Goal: Task Accomplishment & Management: Use online tool/utility

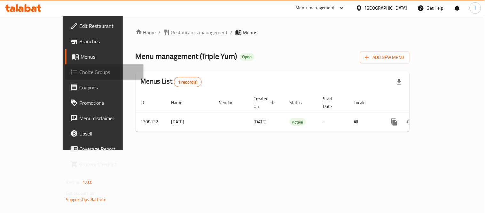
click at [65, 66] on link "Choice Groups" at bounding box center [104, 71] width 78 height 15
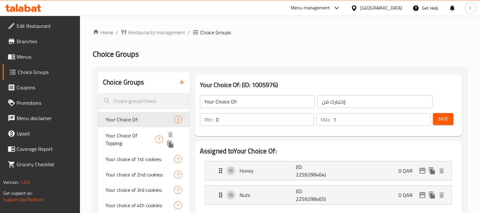
click at [116, 139] on span "Your Choice Of Topping:" at bounding box center [131, 138] width 50 height 15
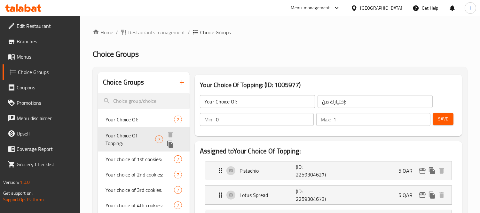
type input "Your Choice Of Topping:"
type input "إختيارك من الإضافة:"
type input "0"
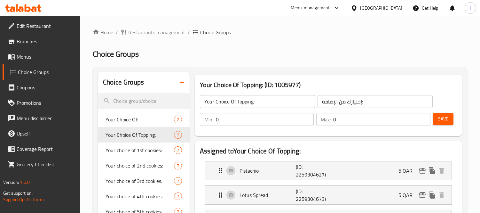
scroll to position [71, 0]
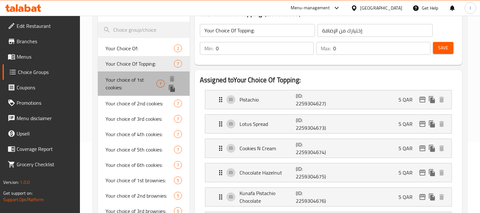
click at [120, 90] on span "Your choice of 1st cookies:" at bounding box center [131, 83] width 51 height 15
type input "Your choice of 1st cookies:"
type input "إختيارك من الكوكيز الأولي:"
type input "1"
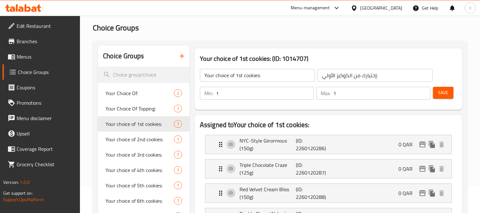
scroll to position [10, 0]
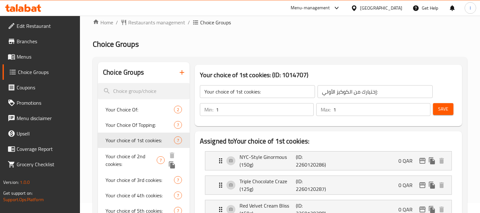
click at [118, 158] on span "Your choice of 2nd cookies:" at bounding box center [131, 159] width 51 height 15
type input "Your choice of 2nd cookies:"
type input "إختيارك من الكوكيز الثانية:"
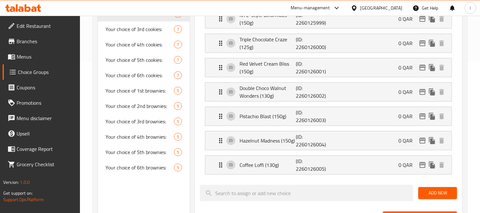
scroll to position [116, 0]
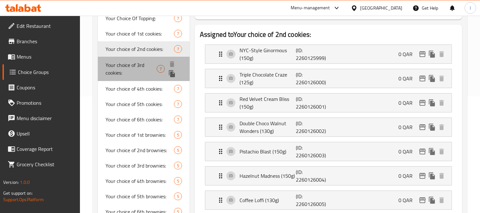
click at [133, 65] on span "Your choice of 3rd cookies:" at bounding box center [131, 68] width 51 height 15
type input "Your choice of 3rd cookies:"
type input "إختيارك من الكوكيز الثالثة:"
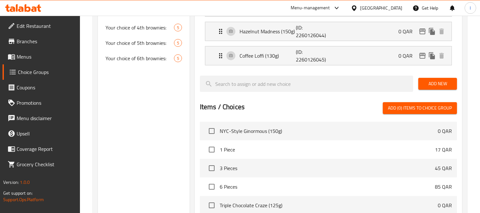
scroll to position [152, 0]
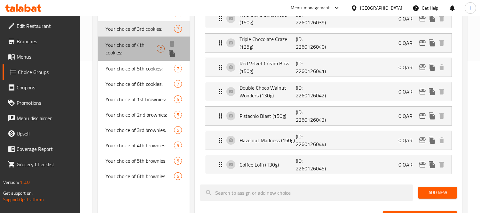
click at [126, 50] on span "Your choice of 4th cookies:" at bounding box center [131, 48] width 51 height 15
type input "Your choice of 4th cookies:"
type input "إختيارك من الكوكيز الرابعة:"
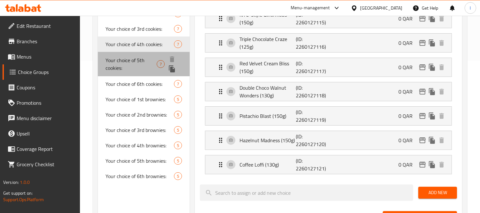
click at [116, 65] on span "Your choice of 5th cookies:" at bounding box center [131, 63] width 51 height 15
type input "Your choice of 5th cookies:"
type input "إختيارك من الكوكيز الخامسة:"
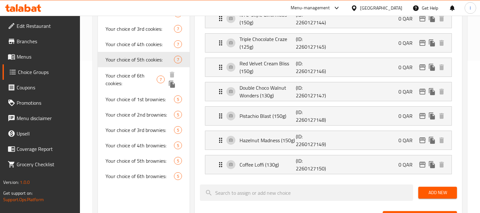
click at [117, 77] on span "Your choice of 6th cookies:" at bounding box center [131, 79] width 51 height 15
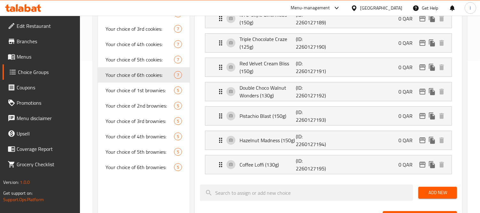
type input "Your choice of 6th cookies:"
type input "إختيارك من الكوكيز السادسة:"
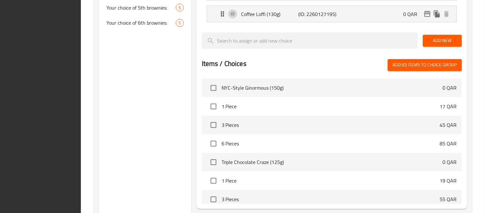
scroll to position [365, 0]
